Goal: Information Seeking & Learning: Learn about a topic

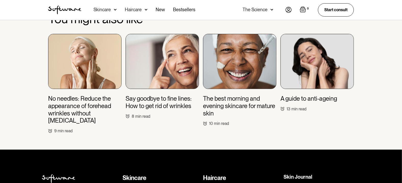
click at [109, 10] on div "Skincare" at bounding box center [101, 9] width 17 height 5
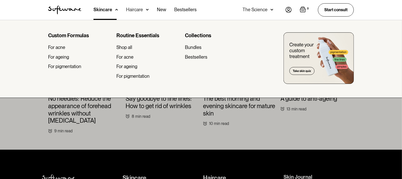
click at [37, 114] on div at bounding box center [201, 109] width 402 height 179
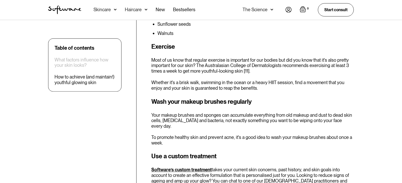
scroll to position [1379, 0]
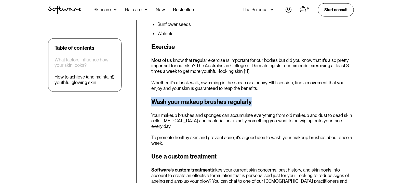
drag, startPoint x: 153, startPoint y: 103, endPoint x: 255, endPoint y: 101, distance: 102.4
click at [255, 101] on h3 "Wash your makeup brushes regularly" at bounding box center [252, 101] width 202 height 9
click at [272, 105] on h3 "Wash your makeup brushes regularly" at bounding box center [252, 101] width 202 height 9
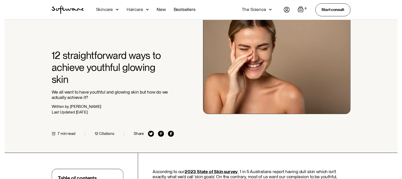
scroll to position [0, 0]
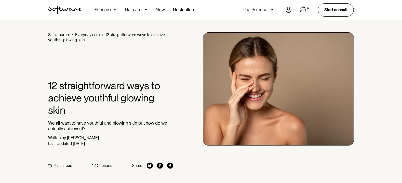
click at [111, 9] on div "Haircare" at bounding box center [101, 9] width 17 height 5
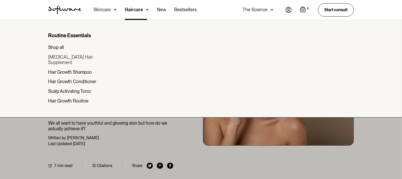
click at [73, 56] on div "[MEDICAL_DATA] Hair Supplement" at bounding box center [80, 59] width 64 height 11
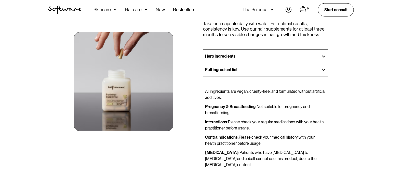
scroll to position [433, 0]
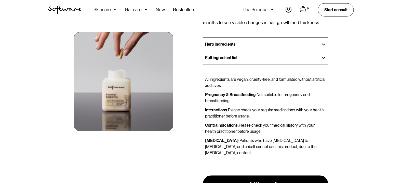
click at [322, 38] on div "Hero ingredients" at bounding box center [265, 44] width 125 height 13
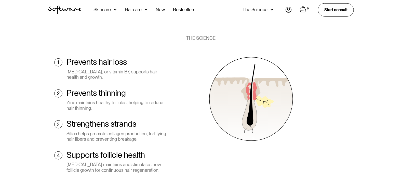
scroll to position [2267, 0]
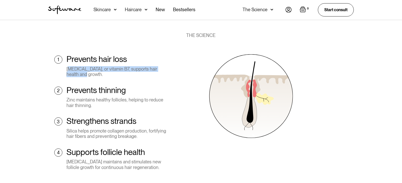
drag, startPoint x: 68, startPoint y: 51, endPoint x: 158, endPoint y: 57, distance: 89.8
click at [157, 66] on div "Biotin, or vitamin B7, supports hair health and growth." at bounding box center [116, 71] width 101 height 11
click at [158, 66] on div "Biotin, or vitamin B7, supports hair health and growth." at bounding box center [116, 71] width 101 height 11
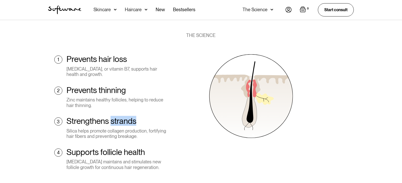
drag, startPoint x: 110, startPoint y: 103, endPoint x: 142, endPoint y: 102, distance: 31.6
click at [142, 116] on div "Strengthens strands Silica helps promote collagen production, fortifying hair f…" at bounding box center [116, 127] width 101 height 23
click at [87, 116] on h2 "Strengthens strands" at bounding box center [101, 121] width 70 height 10
drag, startPoint x: 81, startPoint y: 112, endPoint x: 138, endPoint y: 111, distance: 57.1
click at [138, 128] on div "Silica helps promote collagen production, fortifying hair fibers and preventing…" at bounding box center [116, 133] width 101 height 11
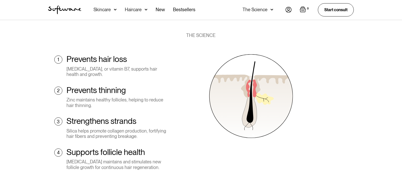
click at [140, 128] on div "Silica helps promote collagen production, fortifying hair fibers and preventing…" at bounding box center [116, 133] width 101 height 11
drag, startPoint x: 66, startPoint y: 134, endPoint x: 148, endPoint y: 128, distance: 82.2
click at [148, 147] on div "4 Supports follicle health Vitamin D maintains and stimulates new follicle grow…" at bounding box center [110, 158] width 113 height 23
click at [150, 147] on div "Supports follicle health Vitamin D maintains and stimulates new follicle growth…" at bounding box center [116, 158] width 101 height 23
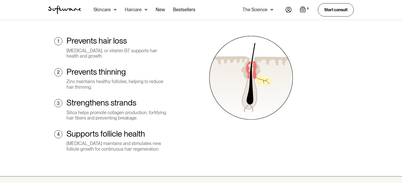
scroll to position [2292, 0]
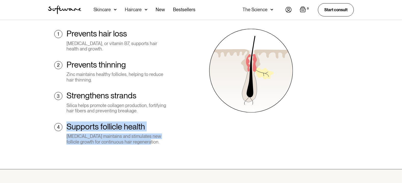
drag, startPoint x: 68, startPoint y: 109, endPoint x: 152, endPoint y: 127, distance: 86.1
click at [152, 127] on div "1 Prevents hair loss Biotin, or vitamin B7, supports hair health and growth. 2 …" at bounding box center [110, 91] width 125 height 124
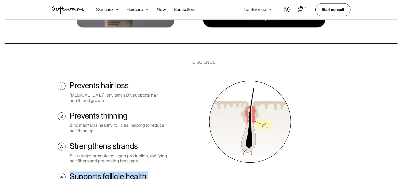
scroll to position [2191, 0]
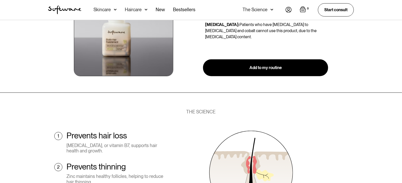
click at [105, 12] on div "Skincare" at bounding box center [101, 9] width 17 height 5
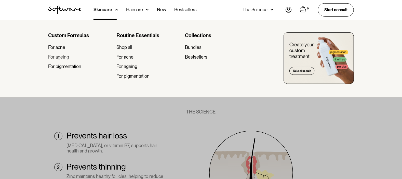
click at [60, 57] on div "For ageing" at bounding box center [58, 57] width 21 height 6
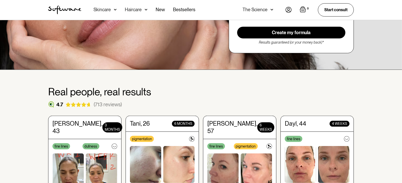
scroll to position [153, 0]
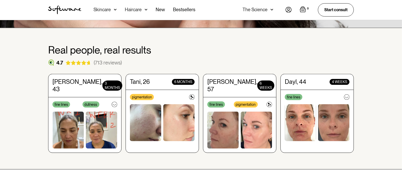
click at [152, 97] on div "pigmentation" at bounding box center [142, 97] width 24 height 6
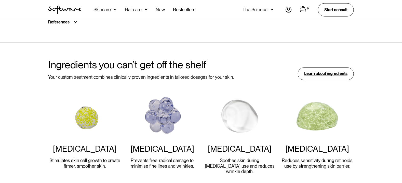
scroll to position [458, 0]
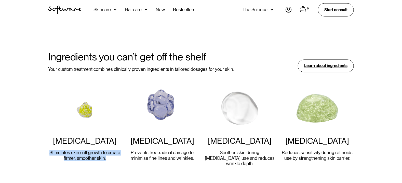
drag, startPoint x: 50, startPoint y: 143, endPoint x: 112, endPoint y: 152, distance: 62.7
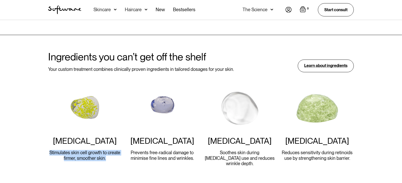
click at [112, 152] on p "Stimulates skin cell growth to create firmer, smoother skin." at bounding box center [84, 155] width 73 height 11
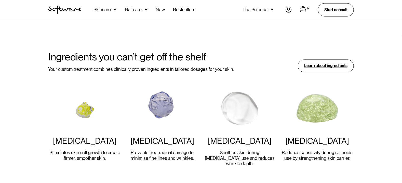
click at [114, 121] on div "Retinoid Stimulates skin cell growth to create firmer, smoother skin." at bounding box center [84, 126] width 73 height 82
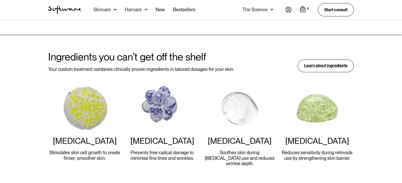
click at [155, 150] on p "Prevents free-radical damage to minimise fine lines and wrinkles." at bounding box center [162, 155] width 73 height 11
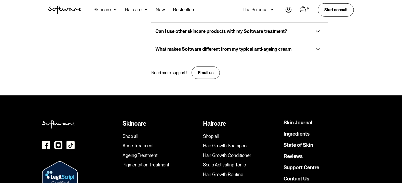
scroll to position [1208, 0]
